Goal: Task Accomplishment & Management: Manage account settings

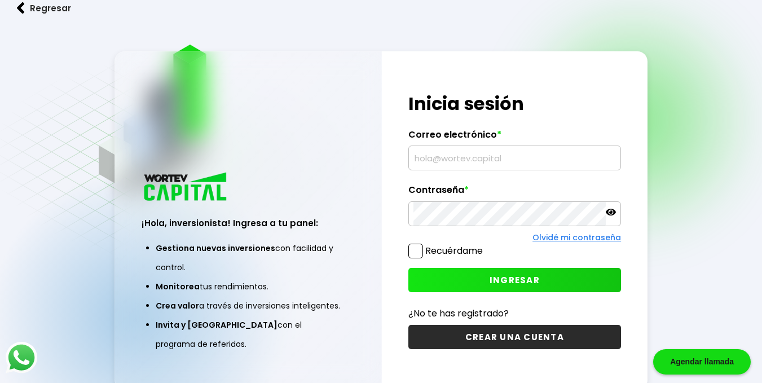
type input "[PERSON_NAME][EMAIL_ADDRESS][DOMAIN_NAME]"
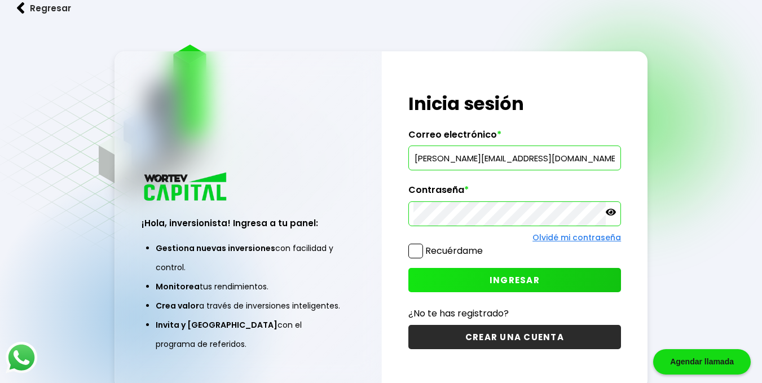
click at [496, 284] on span "INGRESAR" at bounding box center [515, 280] width 50 height 12
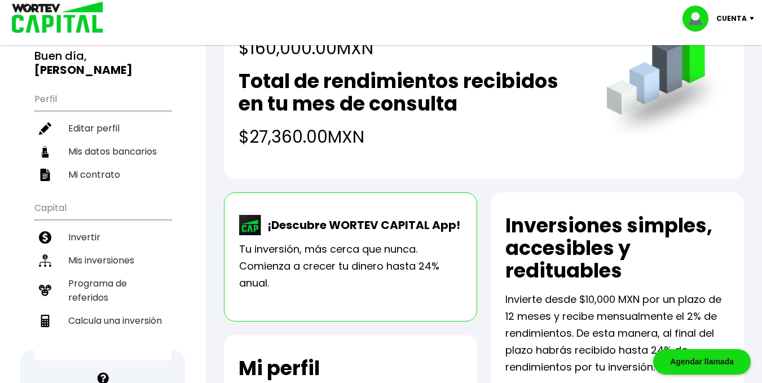
scroll to position [113, 0]
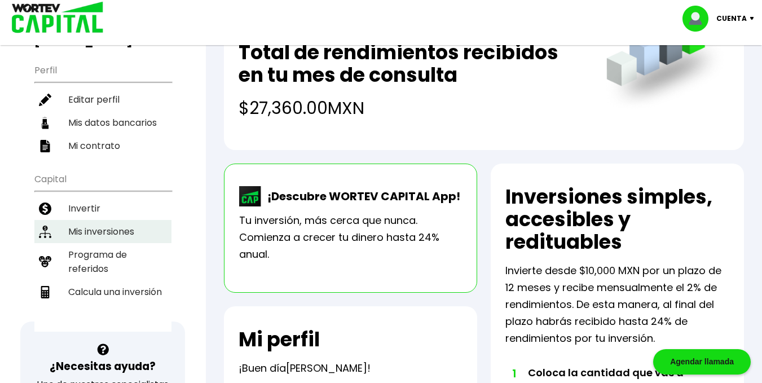
click at [94, 220] on li "Mis inversiones" at bounding box center [102, 231] width 137 height 23
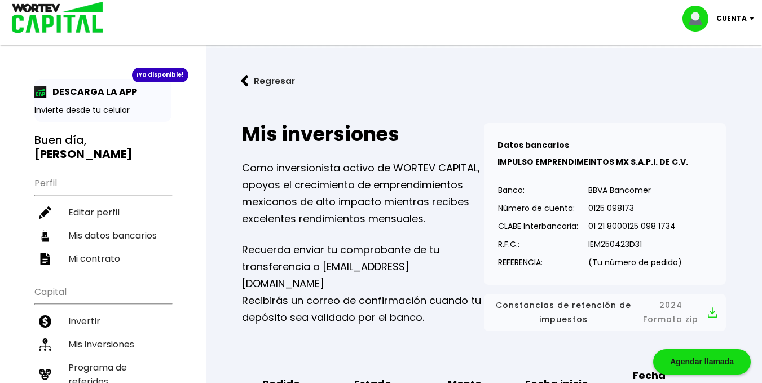
click at [737, 20] on p "Cuenta" at bounding box center [731, 18] width 30 height 17
click at [710, 74] on li "Cerrar sesión" at bounding box center [720, 75] width 90 height 23
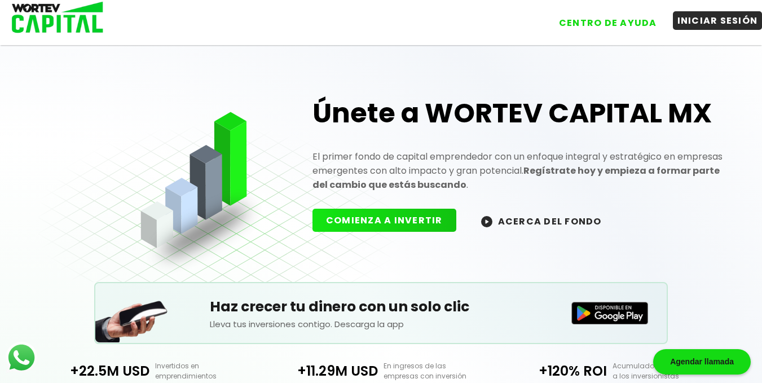
click at [732, 25] on button "INICIAR SESIÓN" at bounding box center [718, 20] width 90 height 19
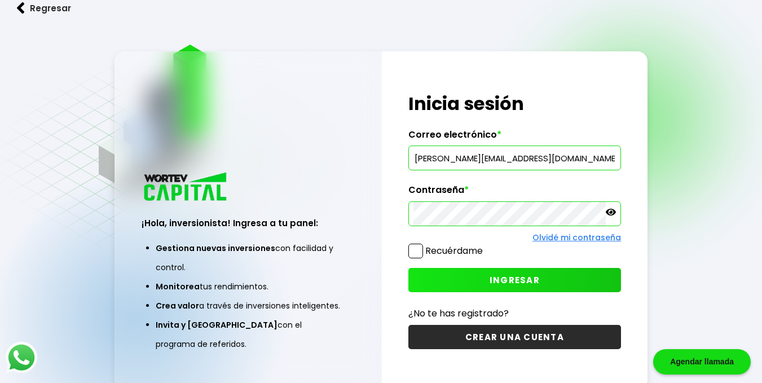
click at [553, 156] on input "[PERSON_NAME][EMAIL_ADDRESS][DOMAIN_NAME]" at bounding box center [514, 158] width 203 height 24
type input "[EMAIL_ADDRESS][PERSON_NAME][DOMAIN_NAME]"
click at [505, 280] on span "INGRESAR" at bounding box center [515, 280] width 50 height 12
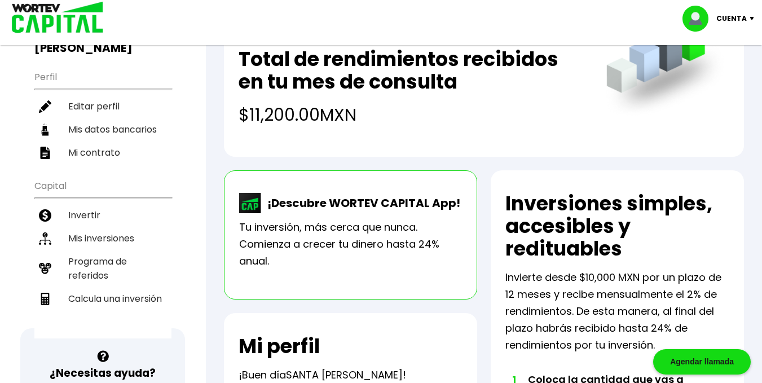
scroll to position [113, 0]
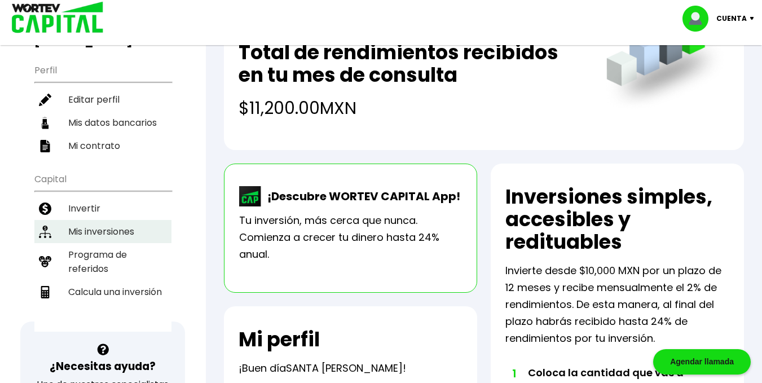
click at [96, 220] on li "Mis inversiones" at bounding box center [102, 231] width 137 height 23
